Goal: Task Accomplishment & Management: Complete application form

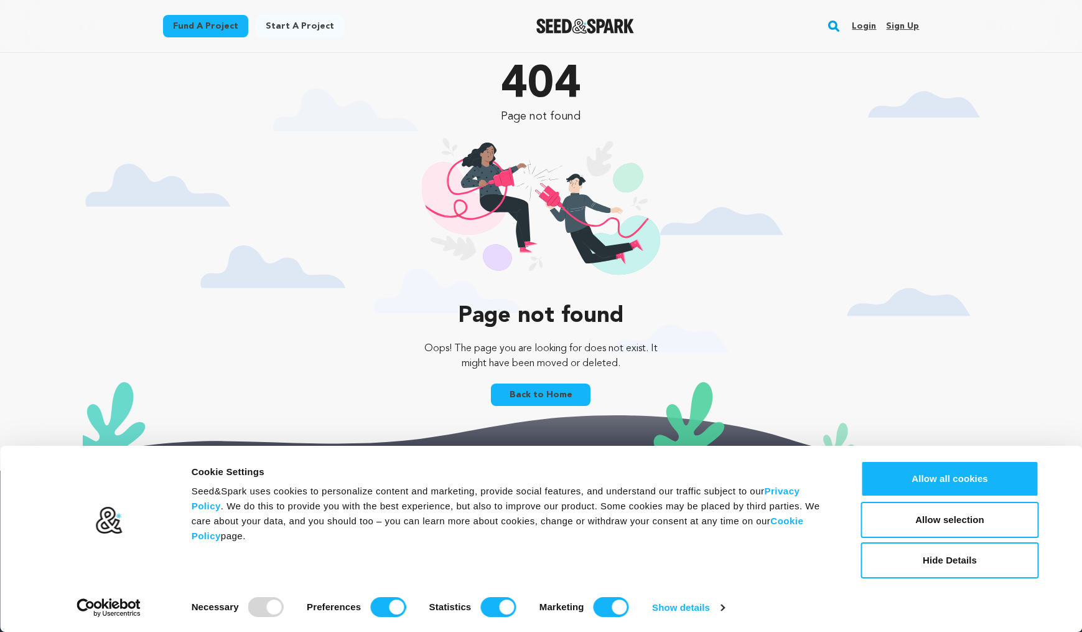
click at [179, 22] on link "Fund a project" at bounding box center [205, 26] width 85 height 22
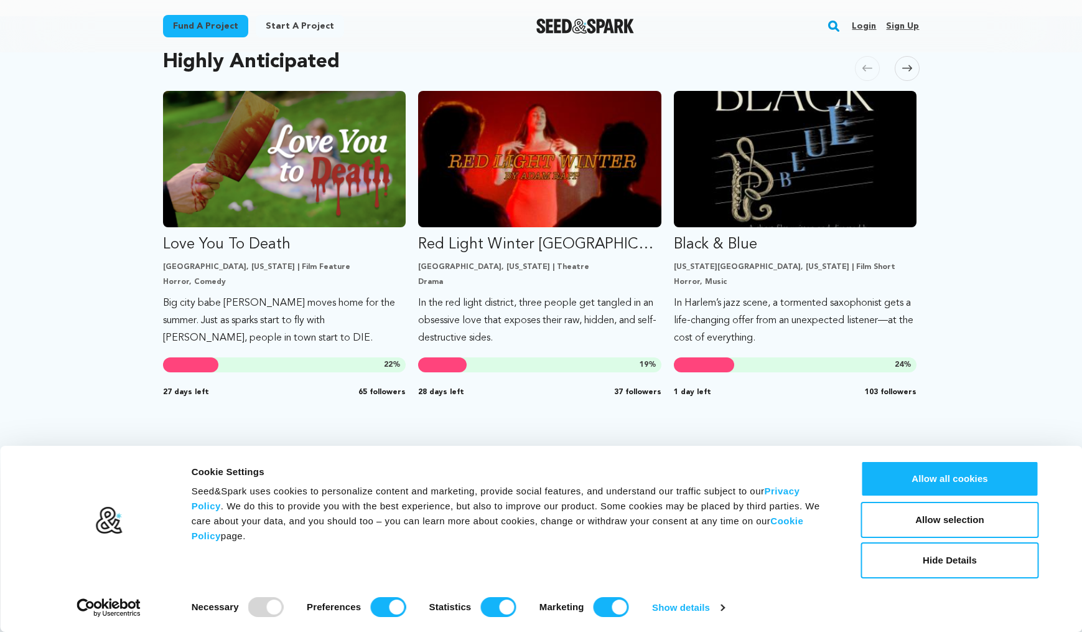
scroll to position [681, 0]
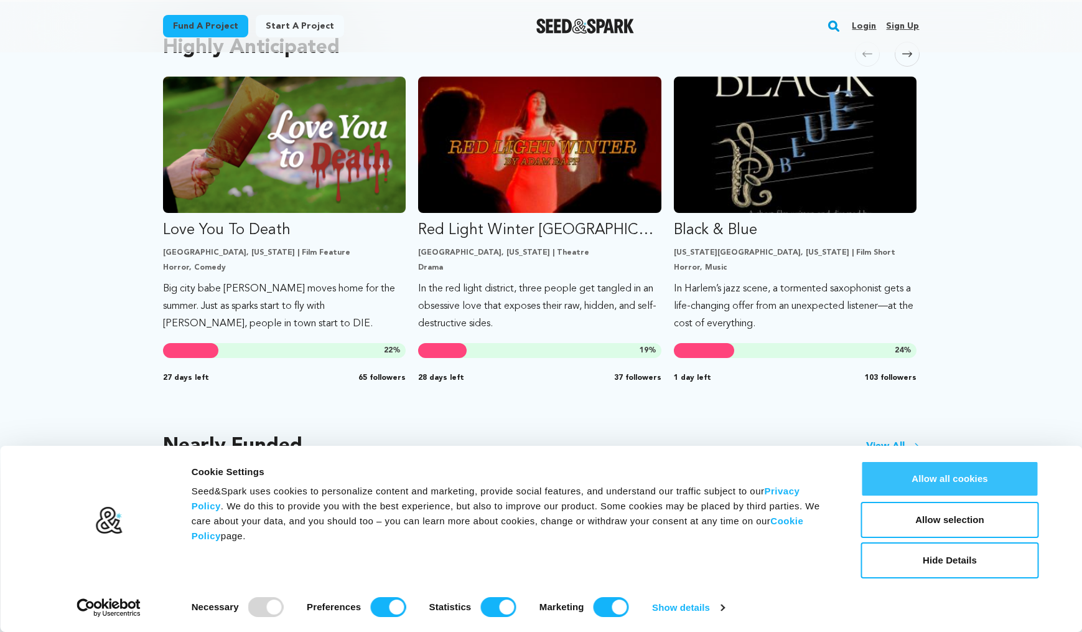
click at [943, 490] on button "Allow all cookies" at bounding box center [950, 478] width 178 height 36
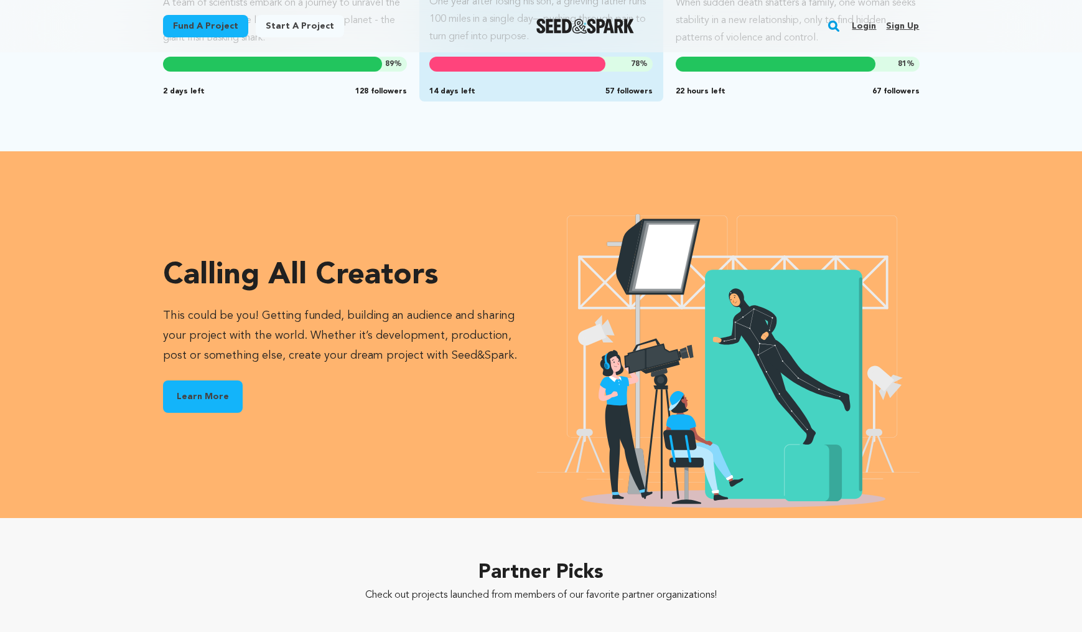
scroll to position [1370, 0]
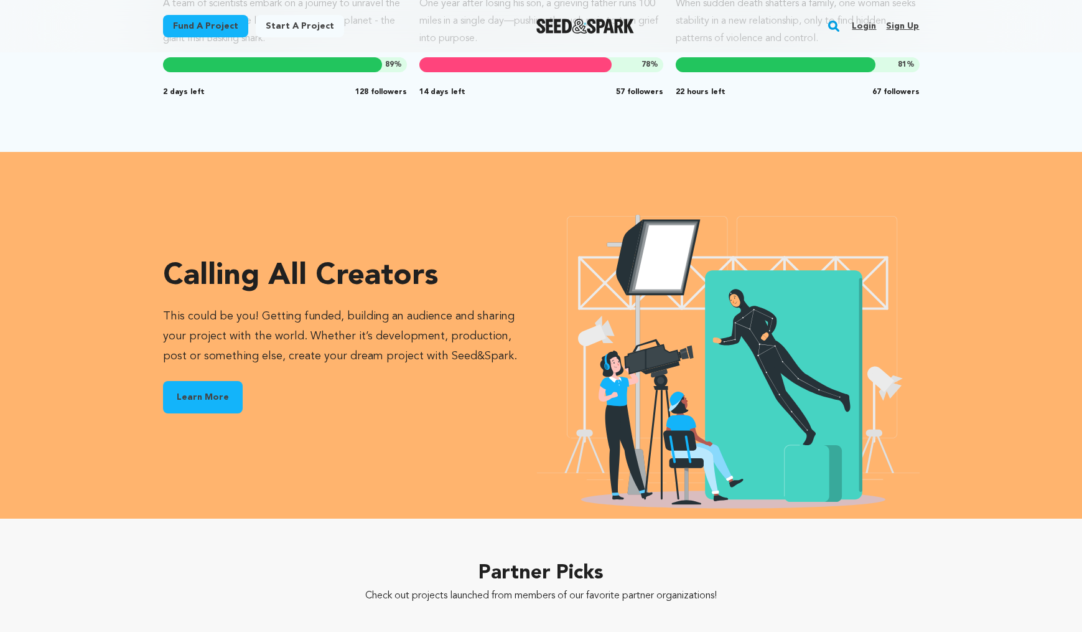
click at [217, 388] on link "Learn More" at bounding box center [203, 397] width 80 height 32
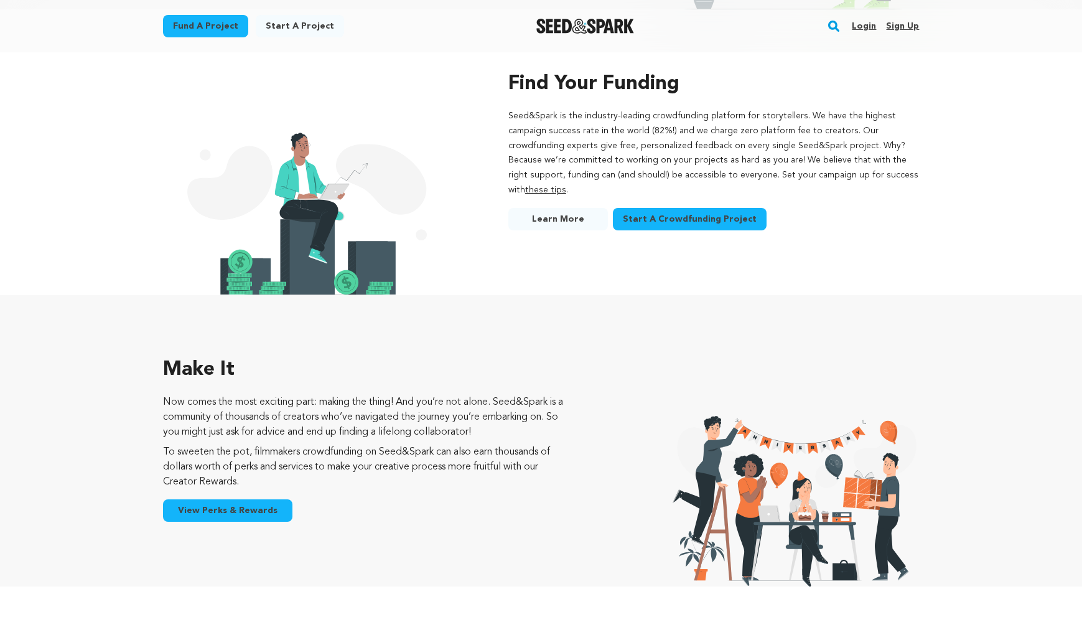
scroll to position [1455, 0]
click at [643, 213] on span "Start A Crowdfunding Project" at bounding box center [690, 219] width 134 height 12
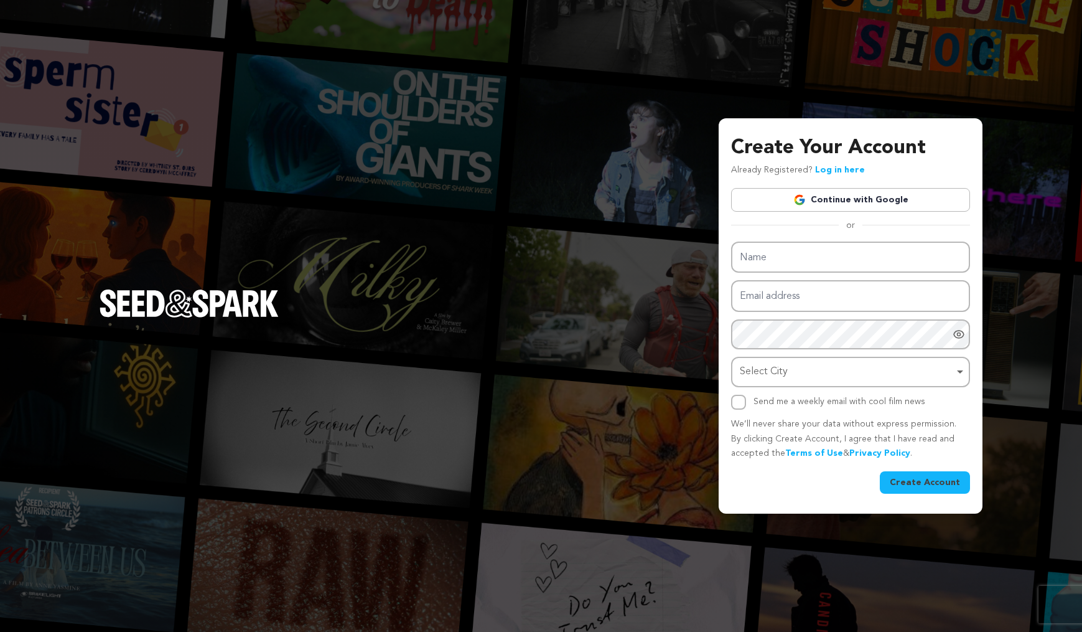
click at [613, 195] on div "Create Your Account Already Registered? Log in here Continue with Google or eyJ…" at bounding box center [541, 316] width 1082 height 632
